Goal: Obtain resource: Download file/media

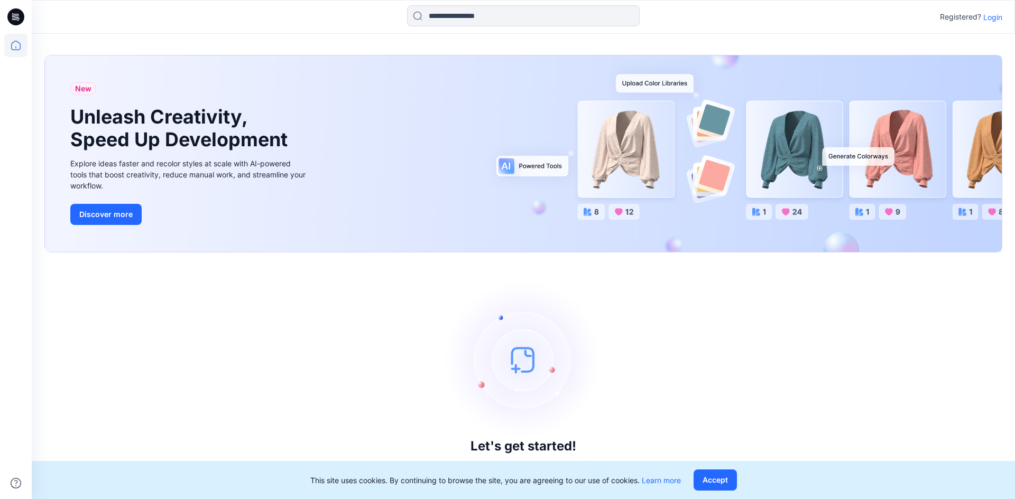
click at [992, 14] on p "Login" at bounding box center [992, 17] width 19 height 11
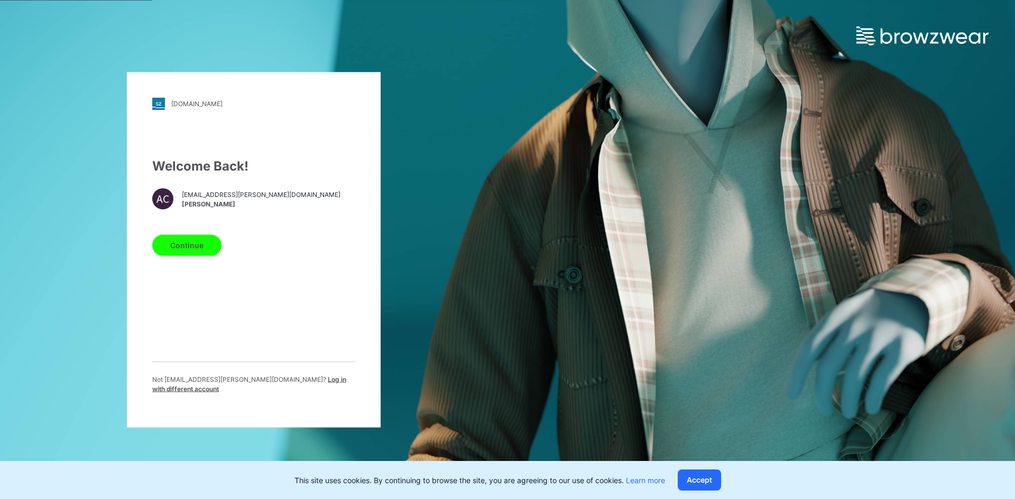
click at [265, 387] on span "Log in with different account" at bounding box center [249, 383] width 194 height 17
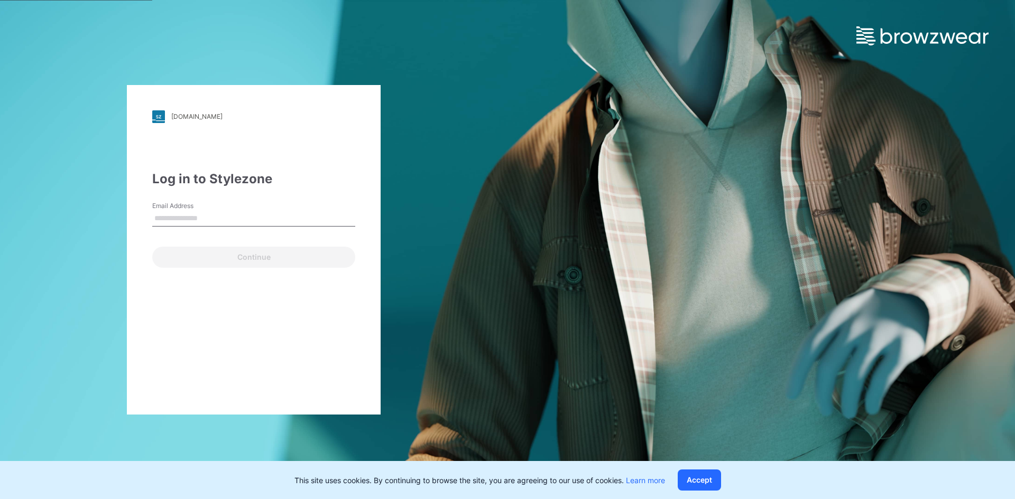
type input "**********"
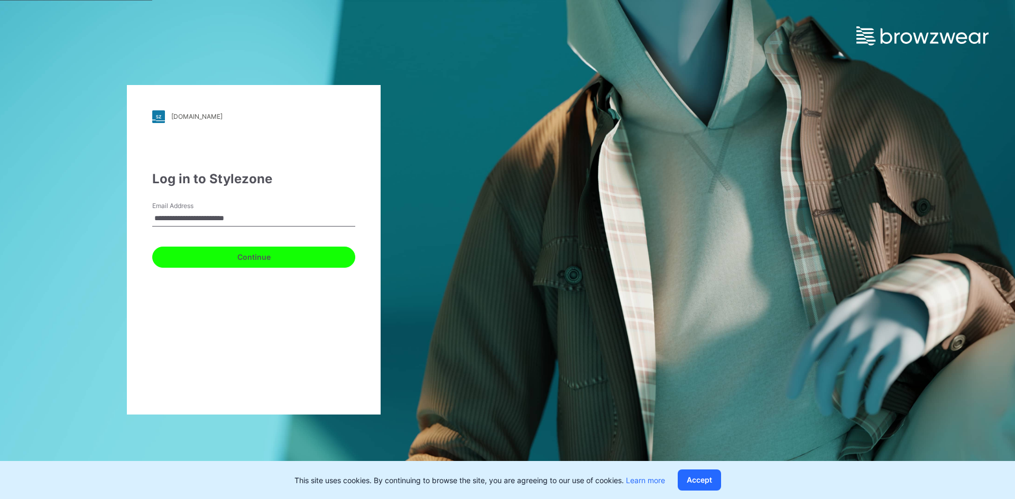
click at [271, 252] on button "Continue" at bounding box center [253, 257] width 203 height 21
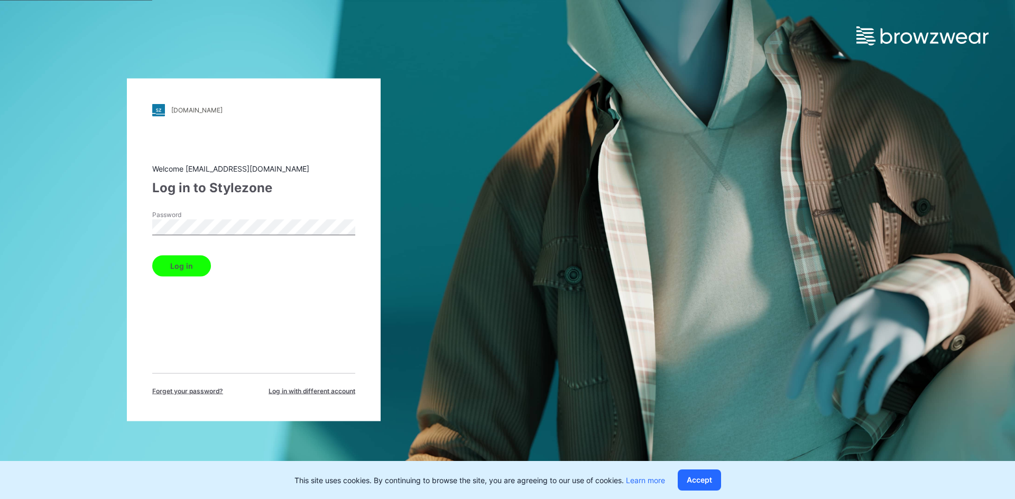
click at [172, 273] on button "Log in" at bounding box center [181, 265] width 59 height 21
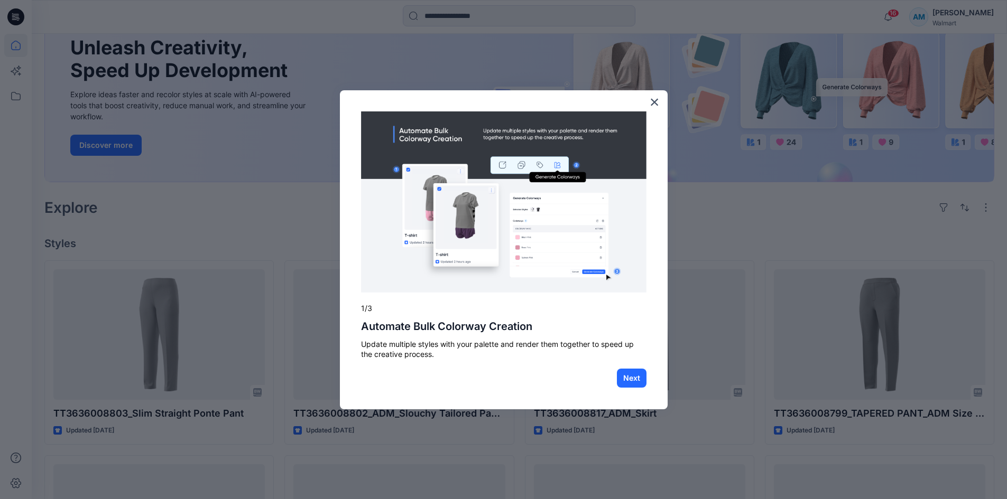
scroll to position [106, 0]
click at [652, 99] on button "×" at bounding box center [655, 102] width 10 height 17
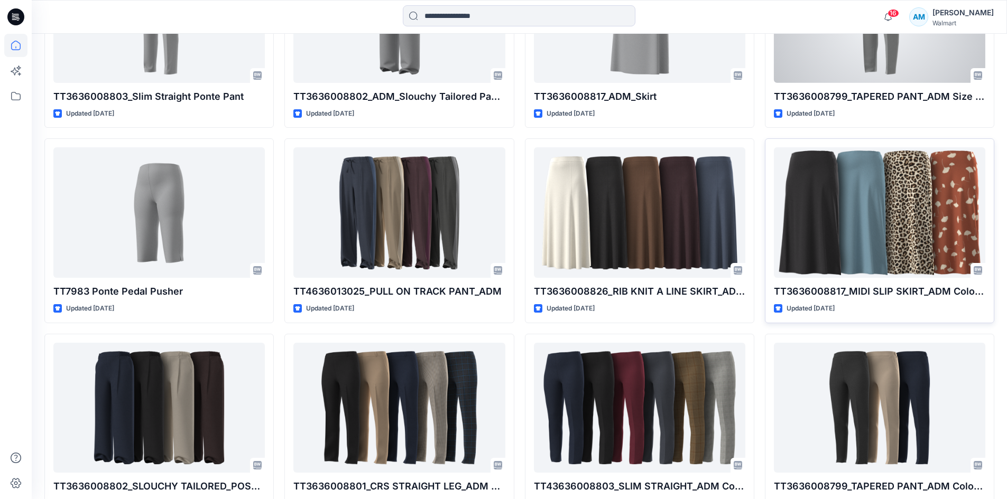
scroll to position [423, 0]
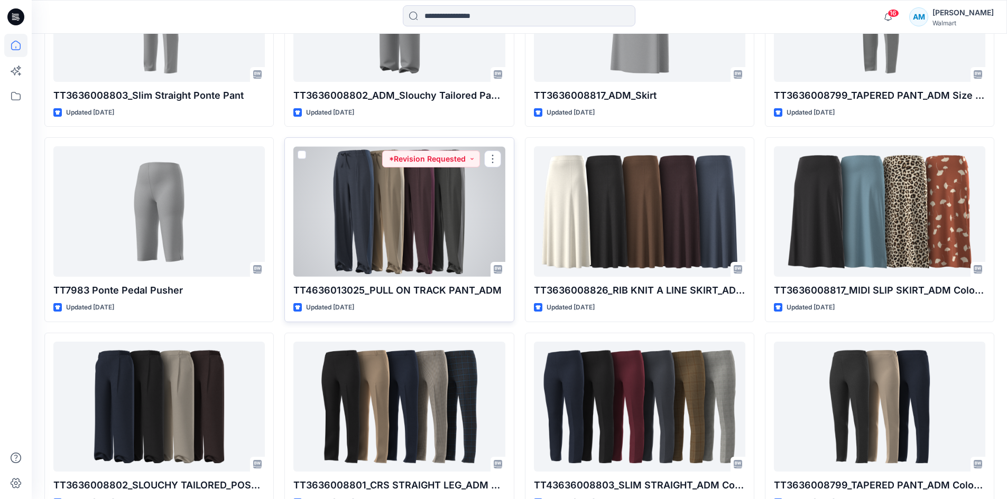
click at [456, 206] on div at bounding box center [398, 211] width 211 height 131
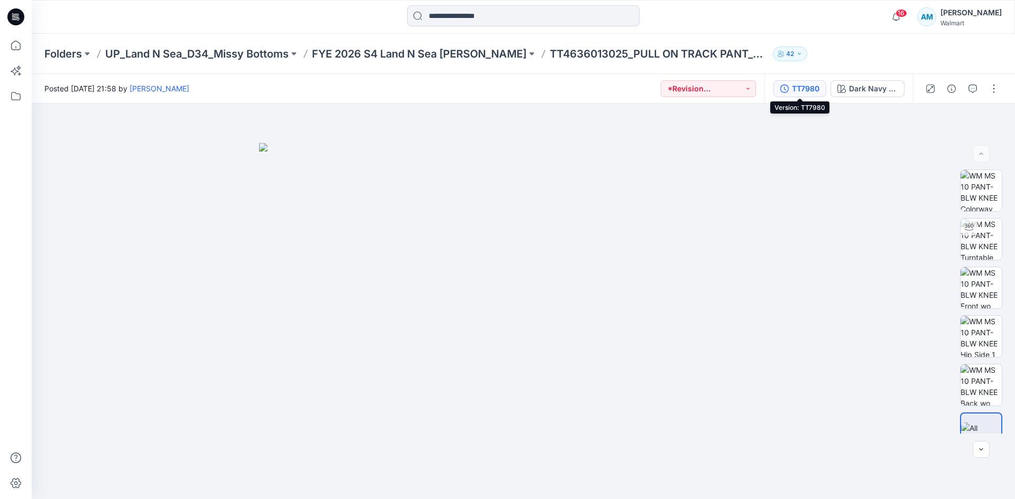
click at [813, 90] on div "TT7980" at bounding box center [805, 89] width 27 height 12
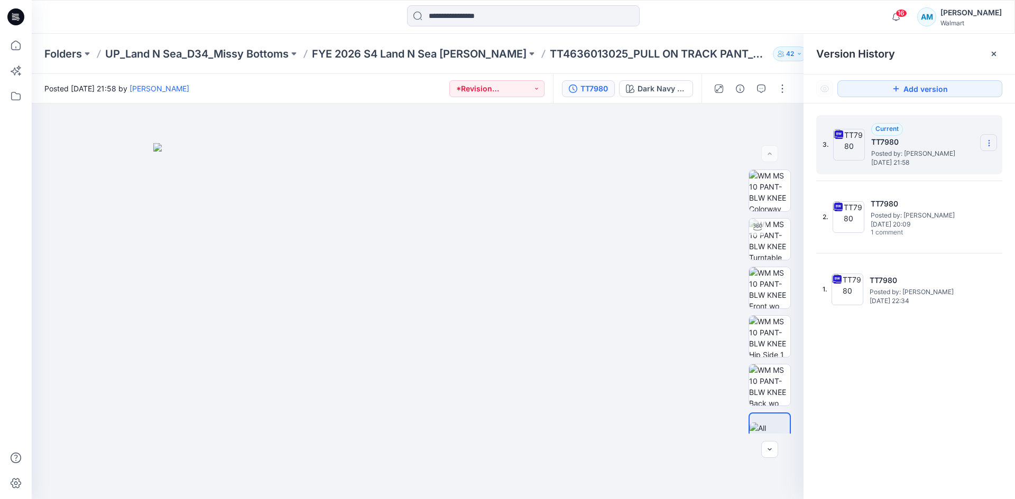
click at [994, 142] on section at bounding box center [988, 142] width 17 height 17
click at [945, 166] on span "Download Source BW File" at bounding box center [935, 164] width 88 height 13
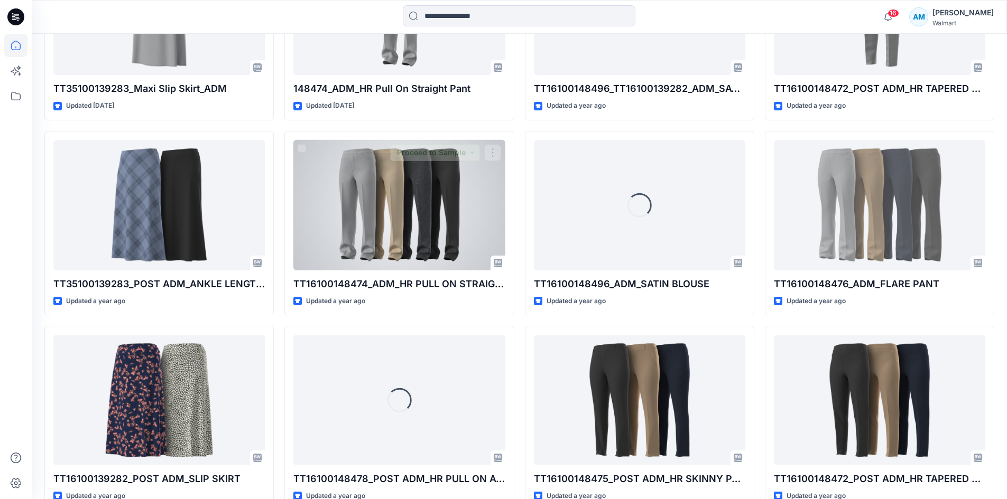
scroll to position [1073, 0]
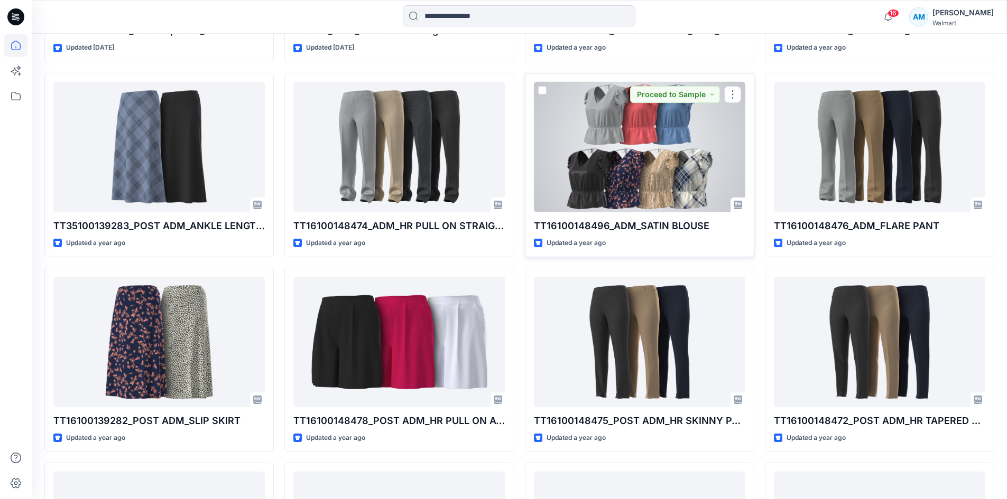
click at [588, 145] on div at bounding box center [639, 147] width 211 height 131
